Goal: Task Accomplishment & Management: Use online tool/utility

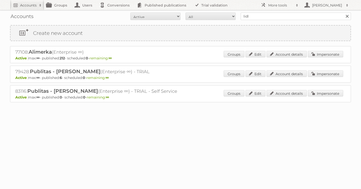
type input "lidl be"
click at [343, 13] on input "Search" at bounding box center [347, 17] width 8 height 8
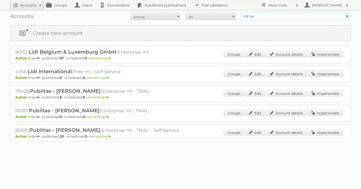
drag, startPoint x: 266, startPoint y: 16, endPoint x: 171, endPoint y: 16, distance: 94.8
click at [171, 16] on form "All Active Expired Pending All Paid Trials Self service lidl be Search" at bounding box center [180, 17] width 341 height 8
type input "as watson"
click at [343, 13] on input "Search" at bounding box center [347, 17] width 8 height 8
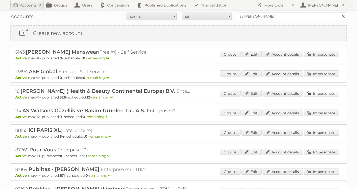
click at [307, 94] on link "Impersonate" at bounding box center [321, 93] width 35 height 7
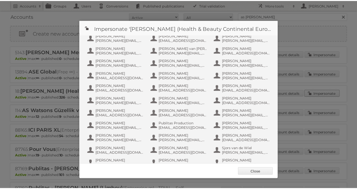
scroll to position [314, 0]
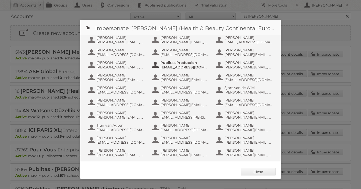
click at [176, 61] on span "Publitas Production" at bounding box center [185, 62] width 49 height 5
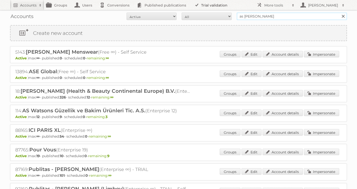
drag, startPoint x: 262, startPoint y: 17, endPoint x: 198, endPoint y: 9, distance: 64.7
click at [198, 9] on body "Accounts Search Advanced Search Create new account Groups Users Conversions Pub…" at bounding box center [178, 94] width 357 height 189
type input "lidl be"
click at [340, 13] on input "Search" at bounding box center [344, 17] width 8 height 8
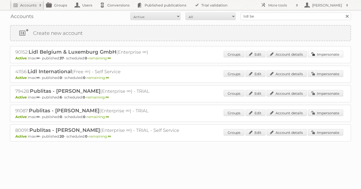
click at [332, 53] on link "Impersonate" at bounding box center [325, 54] width 35 height 7
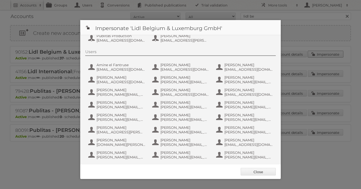
scroll to position [54, 0]
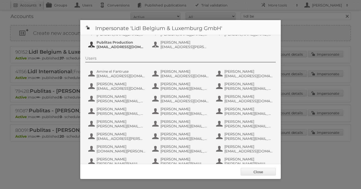
click at [106, 46] on span "[EMAIL_ADDRESS][DOMAIN_NAME]" at bounding box center [121, 47] width 49 height 5
